Goal: Task Accomplishment & Management: Use online tool/utility

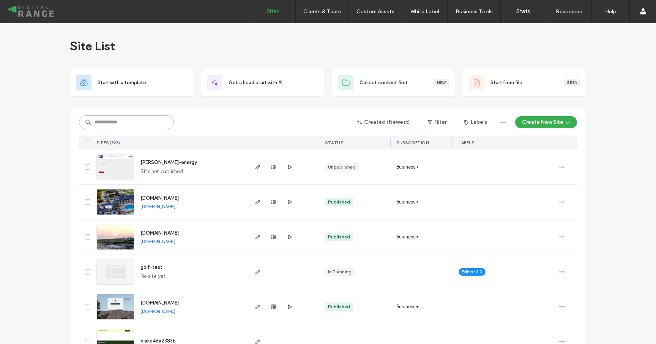
click at [124, 126] on input at bounding box center [126, 122] width 95 height 14
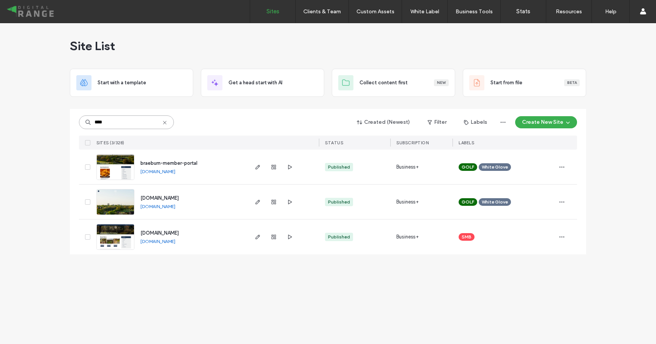
type input "****"
click at [153, 162] on span "braeburn-member-portal" at bounding box center [169, 163] width 57 height 6
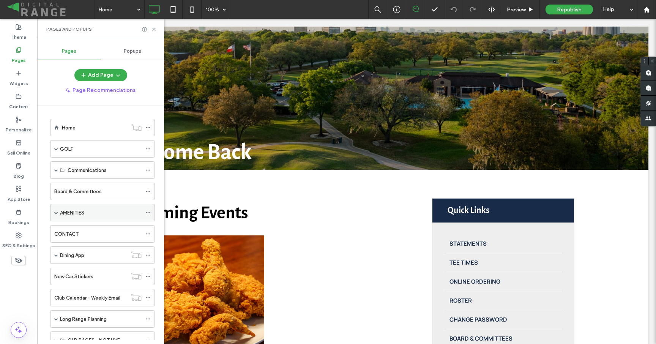
click at [55, 213] on span at bounding box center [56, 213] width 4 height 4
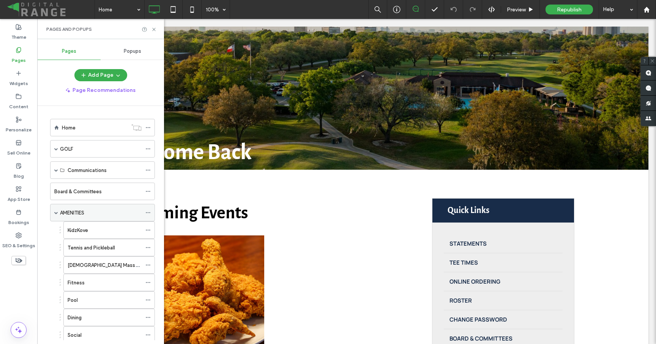
click at [55, 213] on span at bounding box center [56, 213] width 4 height 4
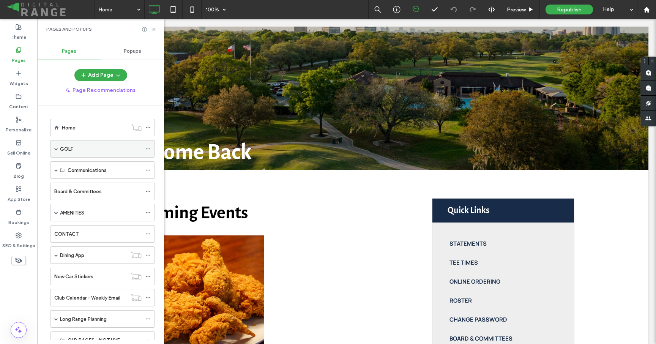
click at [56, 150] on span at bounding box center [56, 149] width 4 height 4
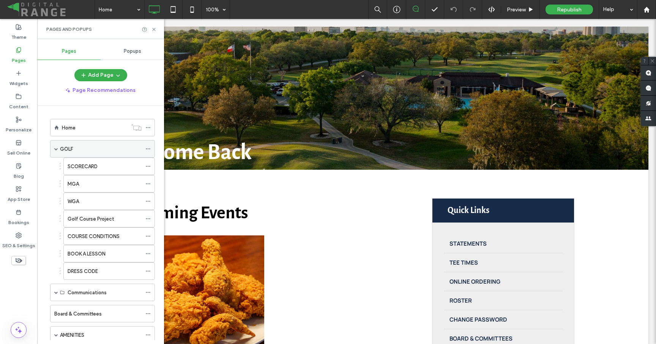
click at [56, 150] on span at bounding box center [56, 149] width 4 height 4
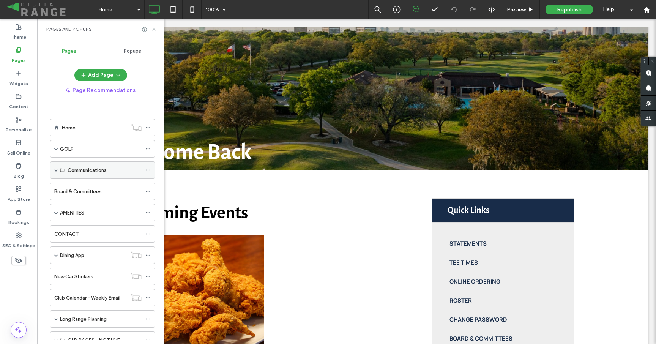
click at [55, 170] on span at bounding box center [56, 170] width 4 height 4
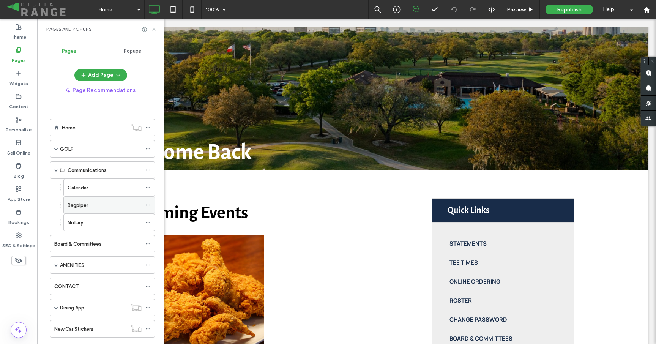
click at [76, 207] on label "Bagpiper" at bounding box center [78, 205] width 21 height 13
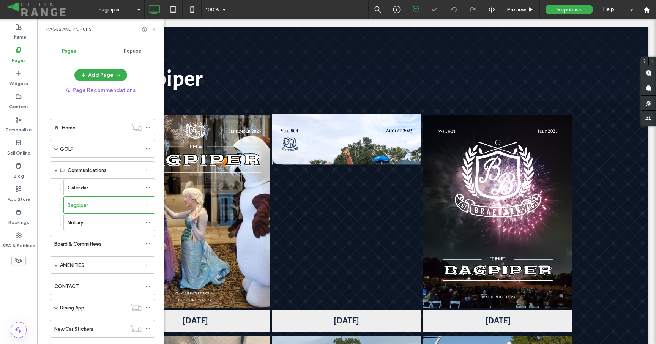
scroll to position [101, 0]
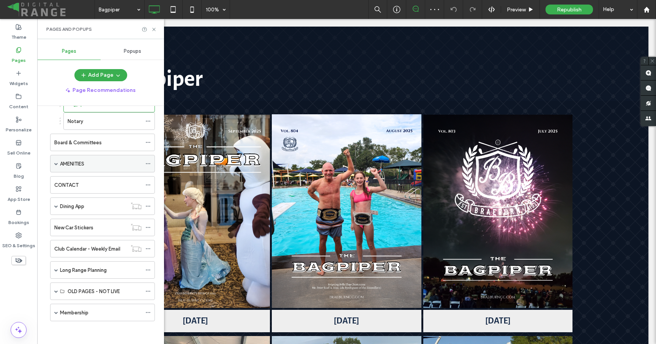
click at [56, 164] on span at bounding box center [56, 164] width 4 height 4
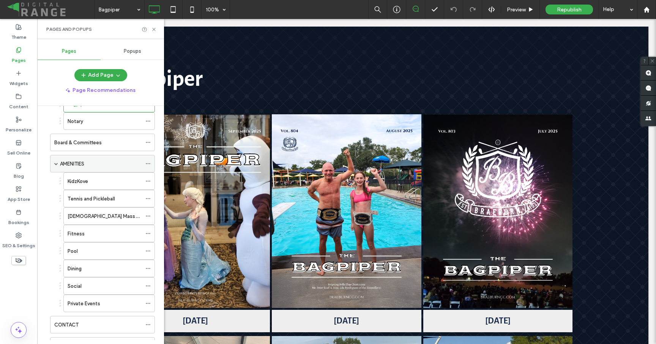
click at [56, 164] on span at bounding box center [56, 164] width 4 height 4
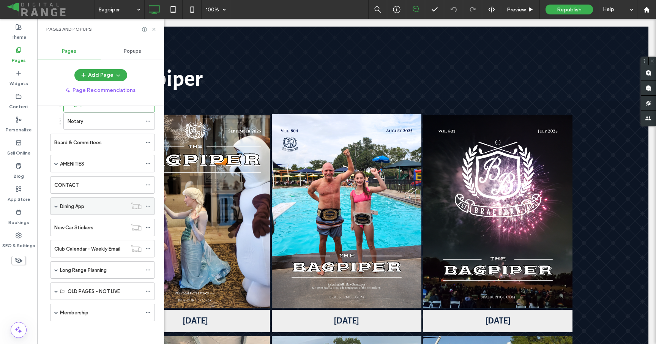
click at [57, 206] on span at bounding box center [56, 206] width 4 height 4
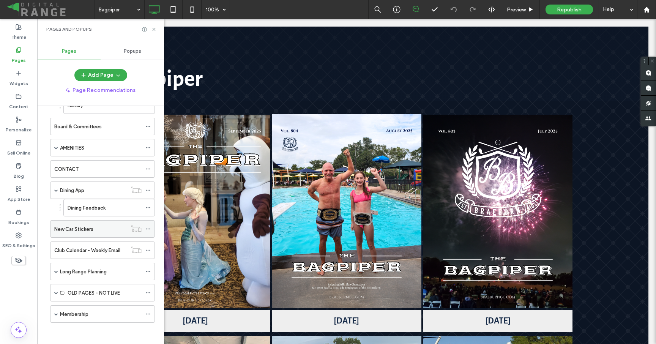
scroll to position [119, 0]
click at [54, 270] on div "Long Range Planning" at bounding box center [102, 269] width 105 height 17
click at [55, 270] on span at bounding box center [56, 270] width 4 height 4
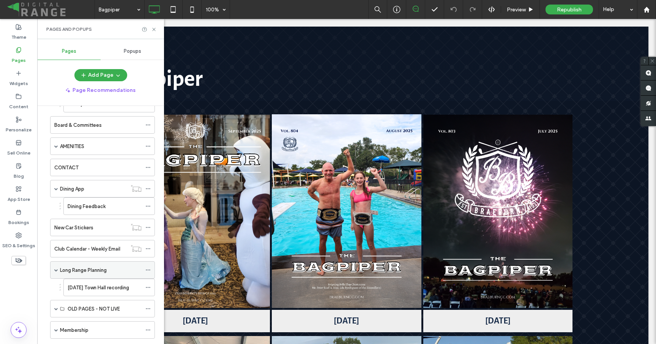
scroll to position [136, 0]
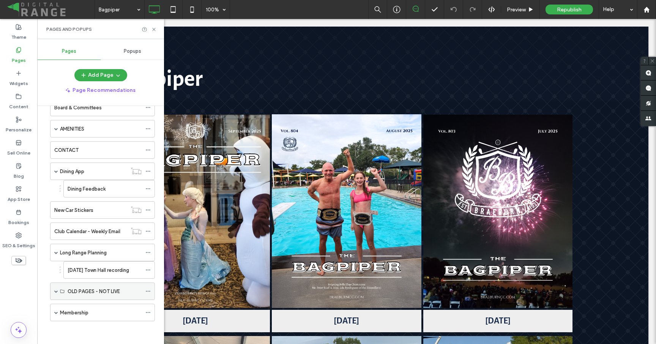
click at [57, 293] on span at bounding box center [56, 291] width 4 height 17
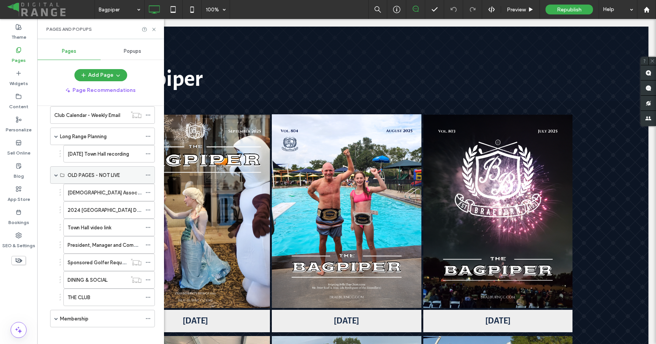
scroll to position [259, 0]
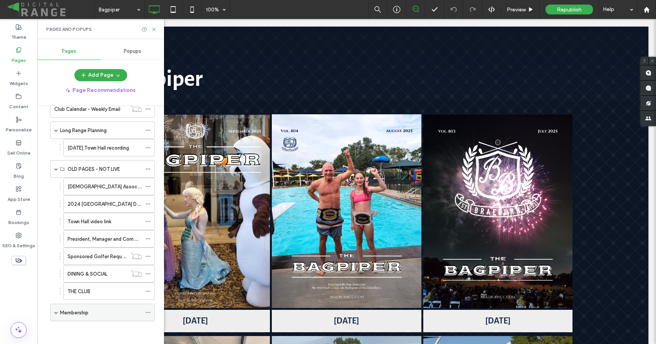
click at [56, 309] on span at bounding box center [56, 312] width 4 height 17
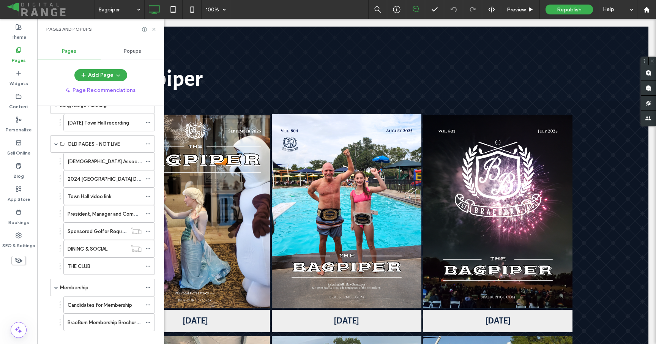
scroll to position [294, 0]
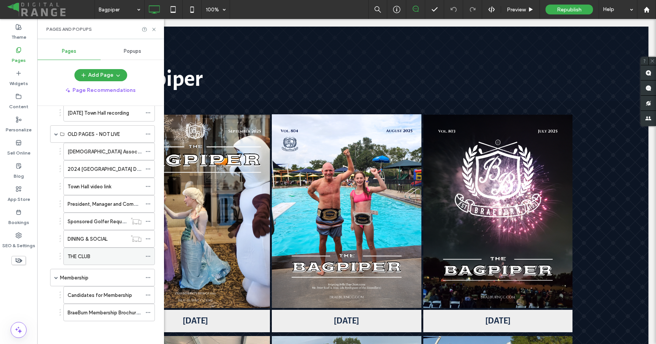
click at [89, 256] on label "THE CLUB" at bounding box center [79, 256] width 23 height 13
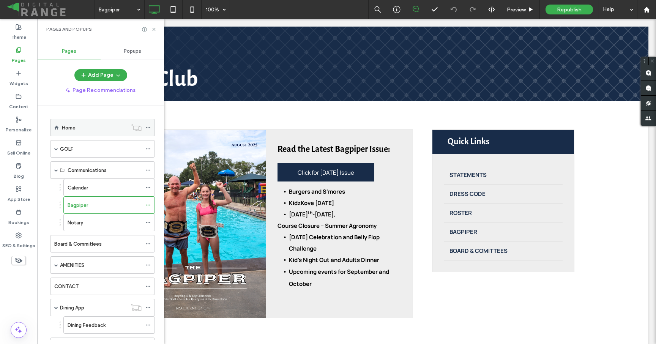
click at [82, 130] on div "Home" at bounding box center [95, 128] width 66 height 8
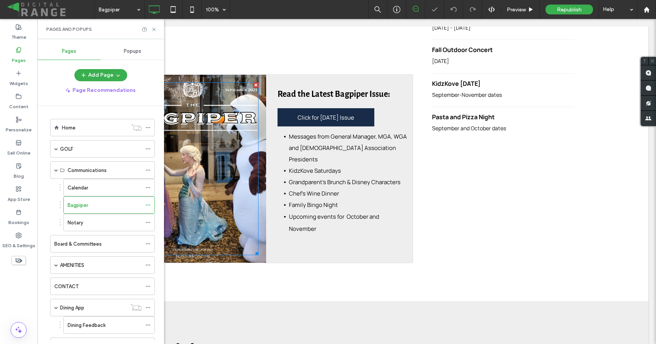
scroll to position [439, 0]
click at [152, 29] on icon at bounding box center [154, 30] width 6 height 6
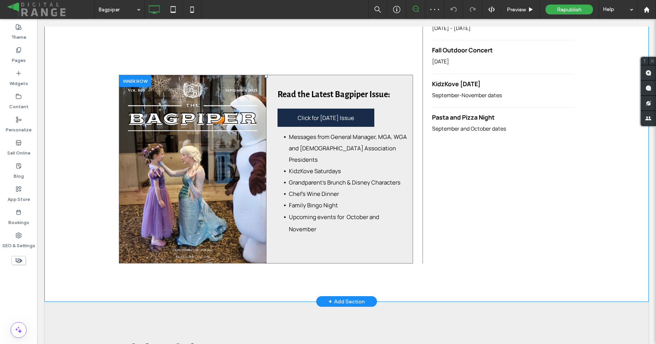
click at [139, 78] on div at bounding box center [135, 81] width 32 height 12
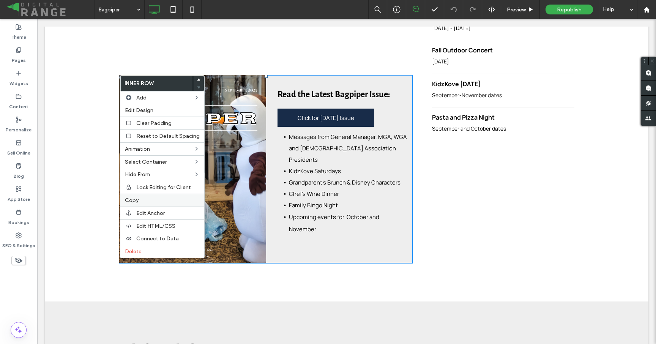
click at [145, 196] on div "Copy" at bounding box center [162, 200] width 84 height 13
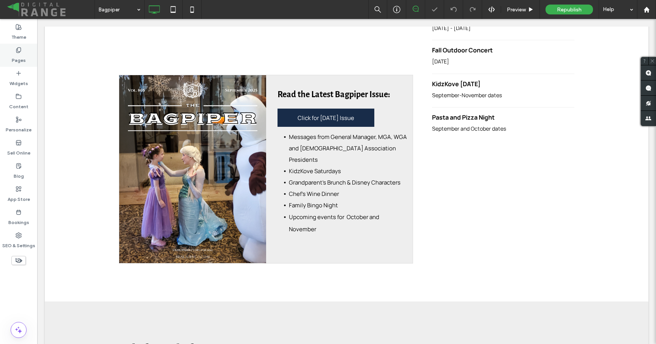
click at [13, 49] on div "Pages" at bounding box center [18, 55] width 37 height 23
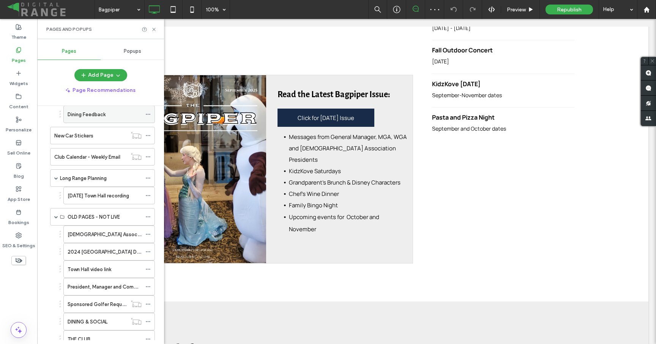
scroll to position [294, 0]
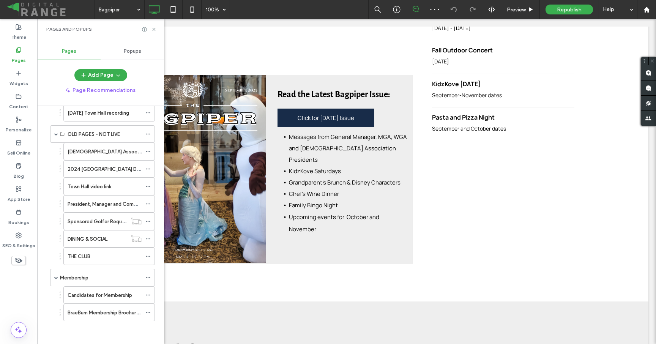
click at [88, 266] on ol "Home GOLF SCORECARD MGA WGA Golf Course Project COURSE CONDITIONS BOOK A LESSON…" at bounding box center [98, 73] width 114 height 496
click at [88, 256] on label "THE CLUB" at bounding box center [79, 256] width 23 height 13
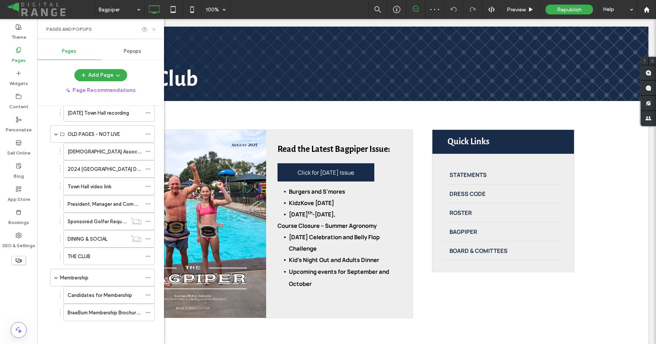
drag, startPoint x: 153, startPoint y: 28, endPoint x: 119, endPoint y: 104, distance: 83.6
click at [153, 28] on use at bounding box center [153, 29] width 3 height 3
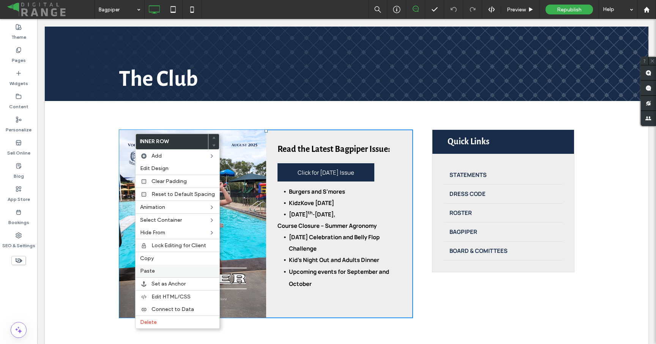
click at [144, 267] on div "Paste" at bounding box center [178, 271] width 84 height 13
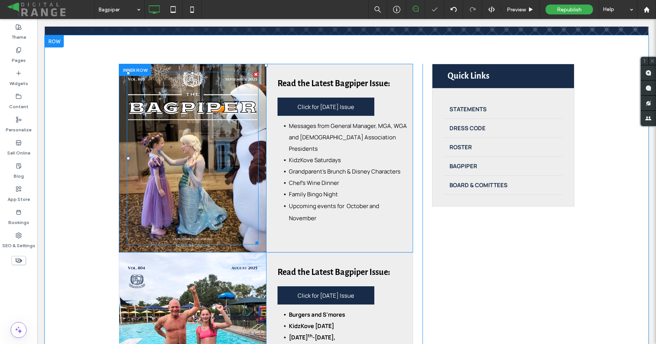
scroll to position [116, 0]
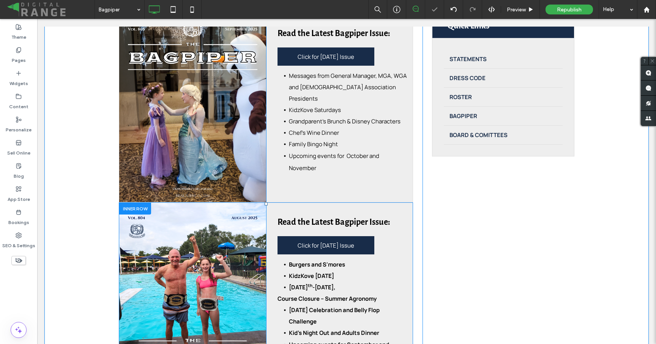
click at [131, 210] on div at bounding box center [135, 209] width 32 height 12
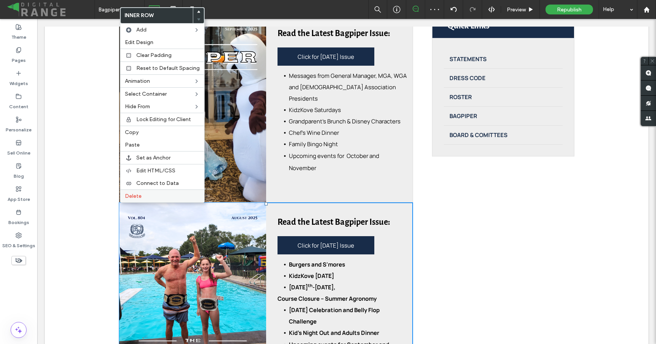
click at [133, 199] on span "Delete" at bounding box center [133, 196] width 17 height 6
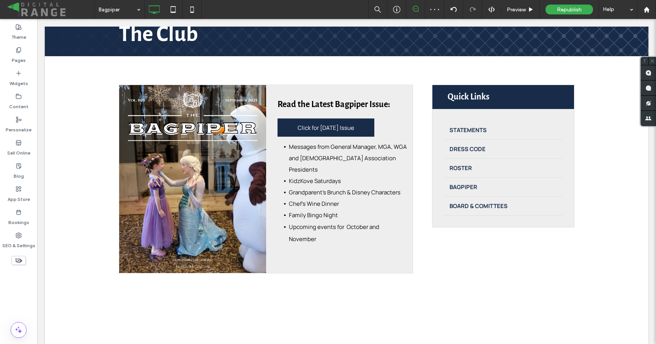
scroll to position [0, 0]
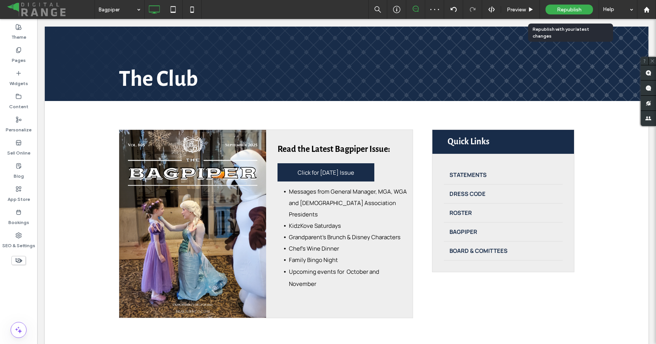
click at [559, 3] on div "Republish" at bounding box center [569, 9] width 47 height 19
click at [560, 7] on span "Republish" at bounding box center [569, 9] width 25 height 6
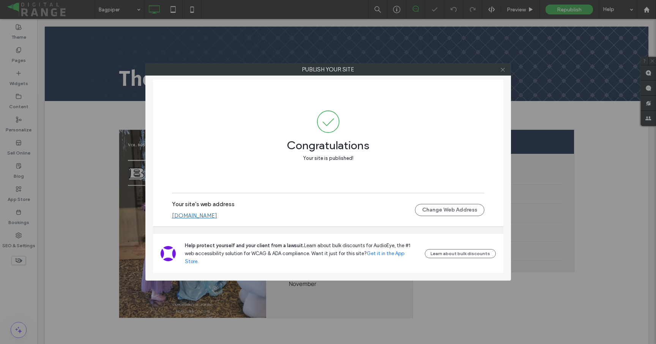
click at [503, 71] on icon at bounding box center [503, 70] width 6 height 6
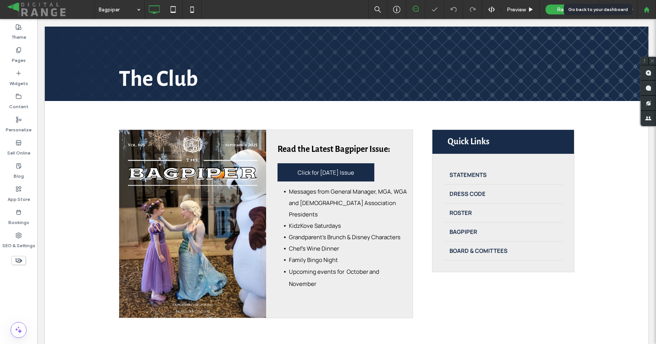
click at [654, 13] on div at bounding box center [646, 9] width 19 height 19
